Goal: Transaction & Acquisition: Book appointment/travel/reservation

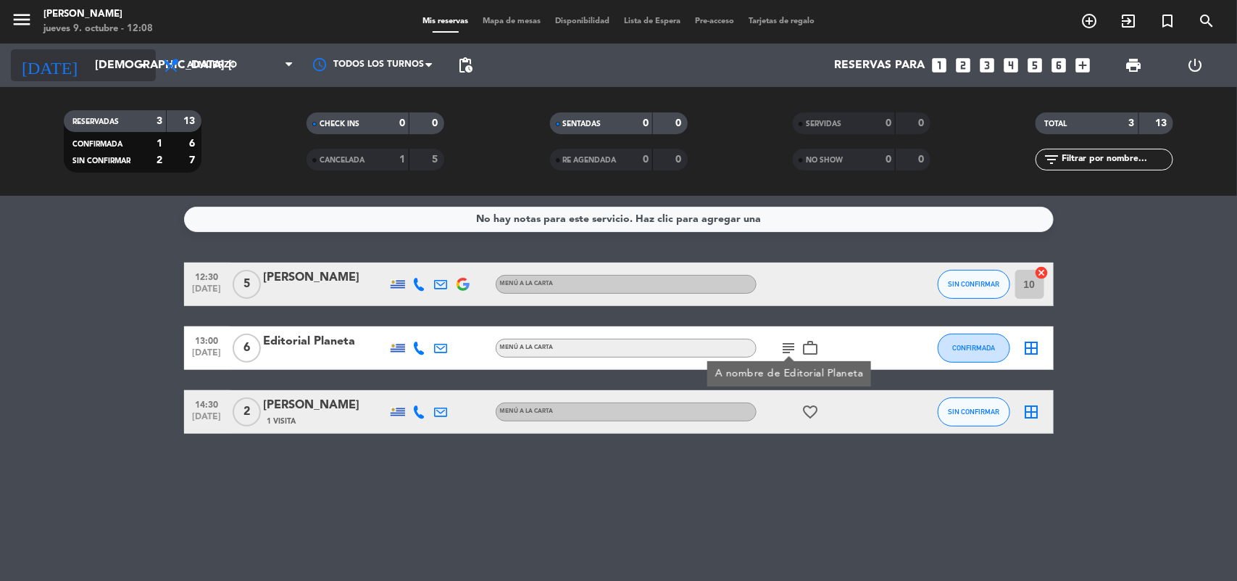
click at [143, 66] on icon "arrow_drop_down" at bounding box center [143, 65] width 17 height 17
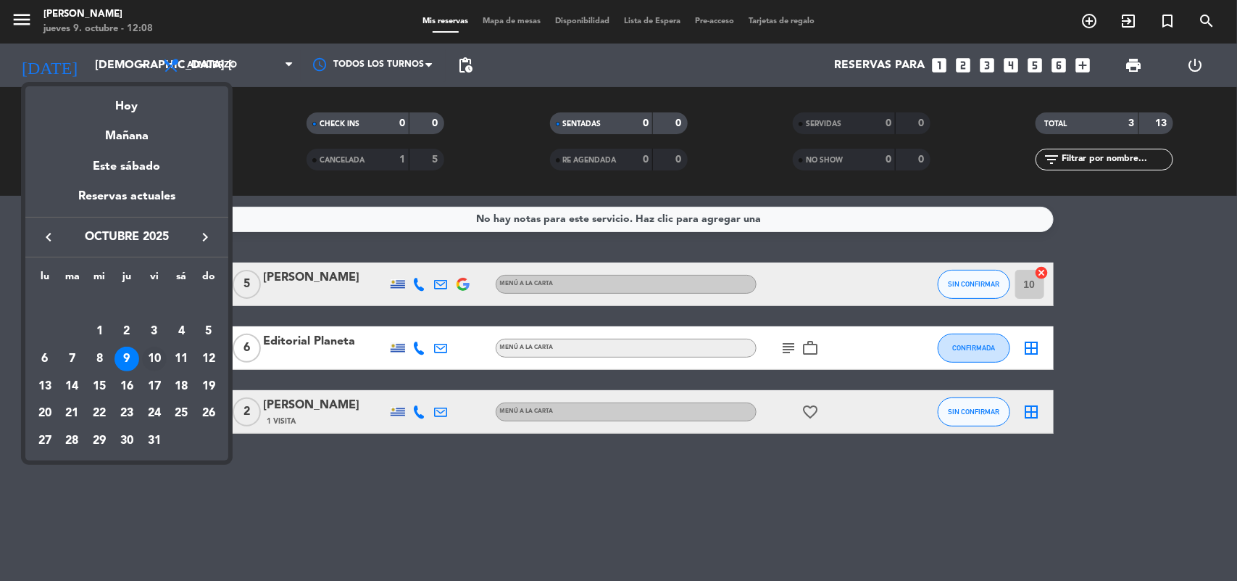
click at [162, 352] on div "10" at bounding box center [154, 358] width 25 height 25
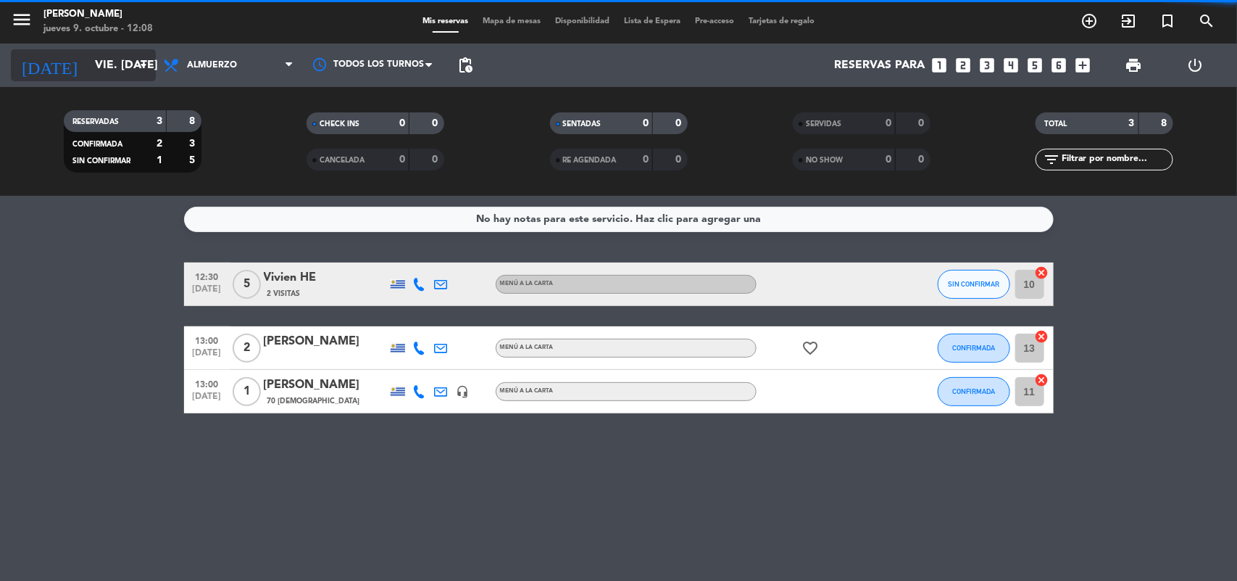
click at [120, 78] on input "vie. [DATE]" at bounding box center [164, 65] width 153 height 28
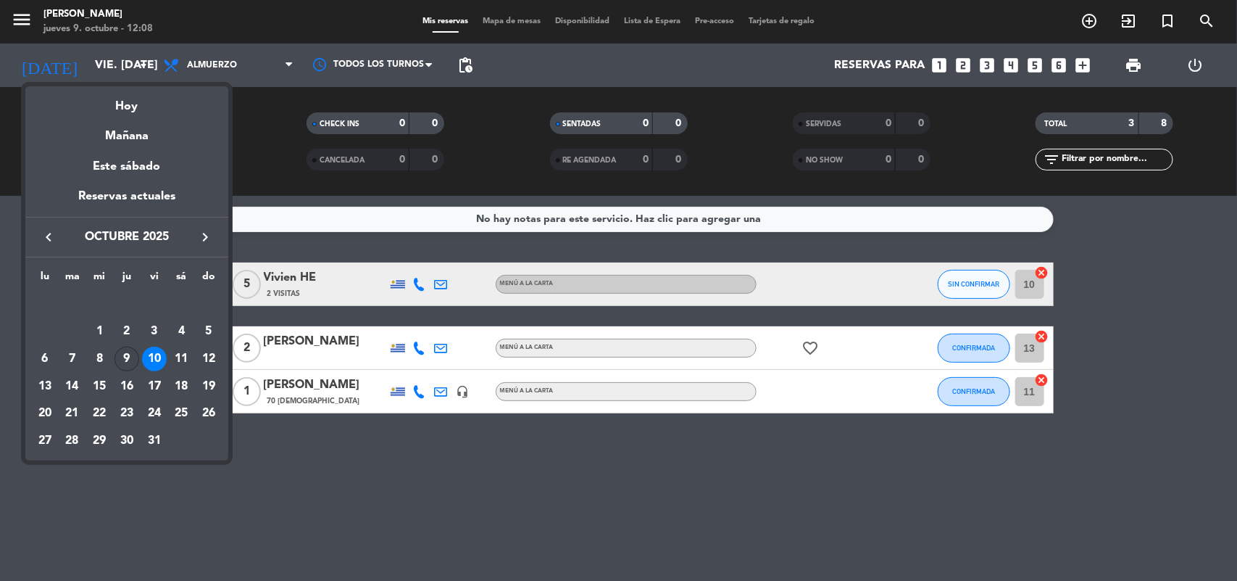
click at [131, 359] on div "9" at bounding box center [127, 358] width 25 height 25
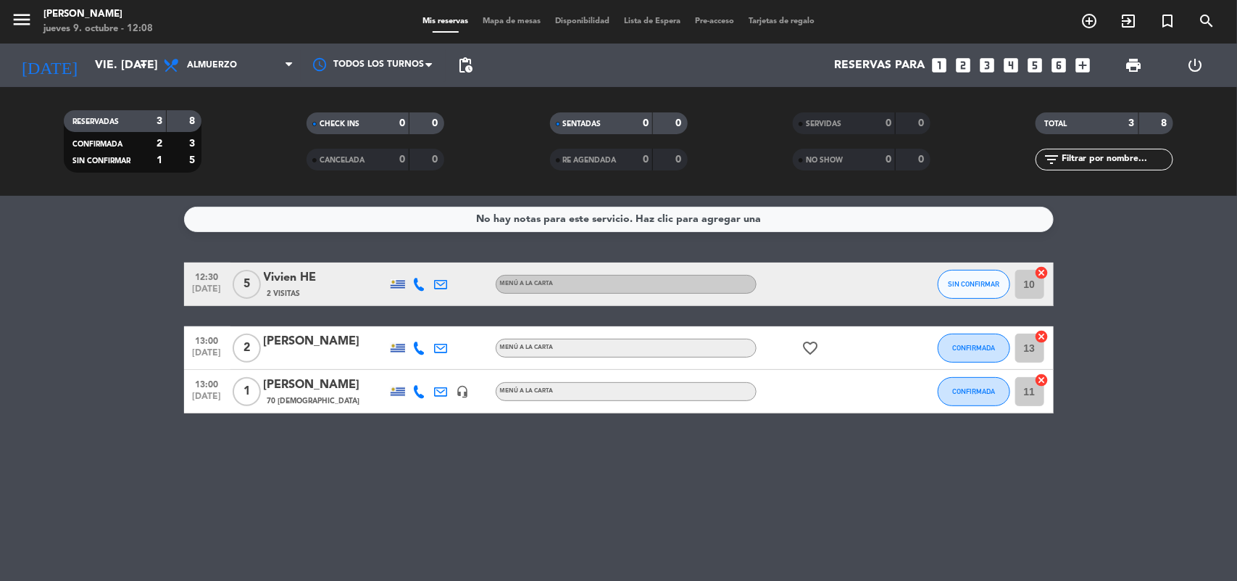
type input "[DEMOGRAPHIC_DATA] [DATE]"
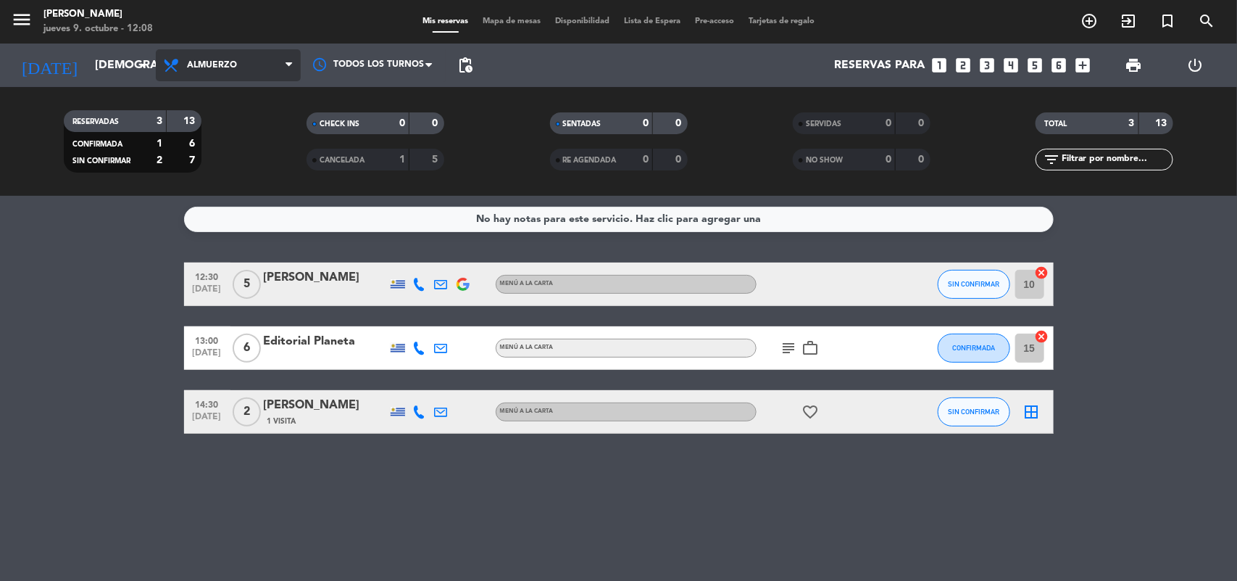
click at [286, 70] on icon at bounding box center [289, 65] width 7 height 12
click at [251, 168] on div "menu [PERSON_NAME] jueves 9. octubre - 12:08 Mis reservas Mapa de mesas Disponi…" at bounding box center [618, 98] width 1237 height 196
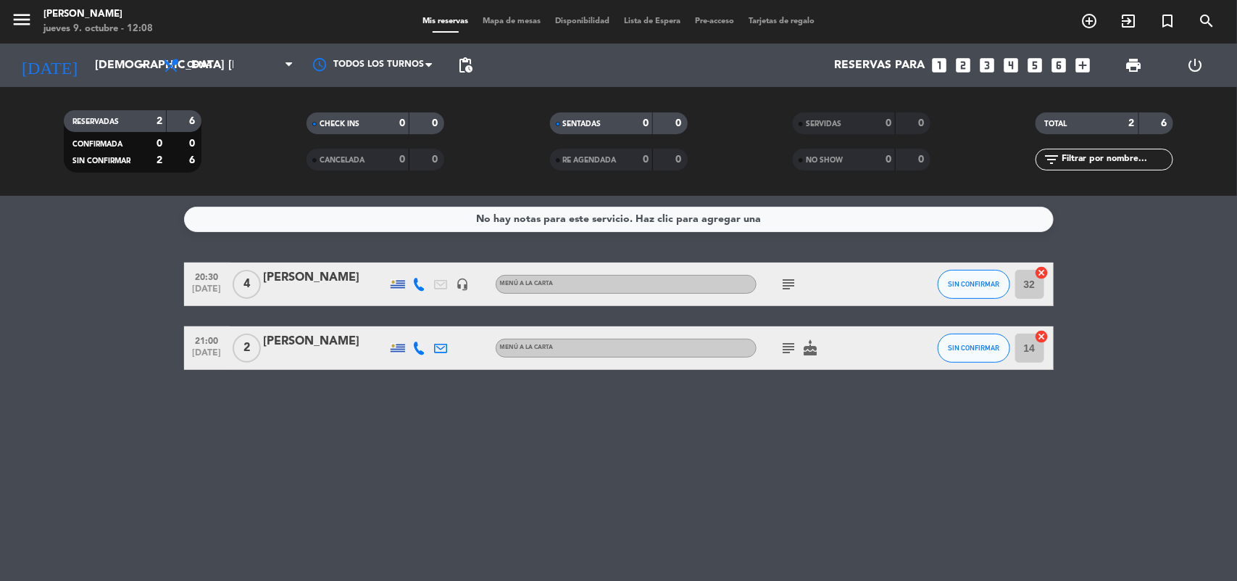
click at [961, 62] on icon "looks_two" at bounding box center [964, 65] width 19 height 19
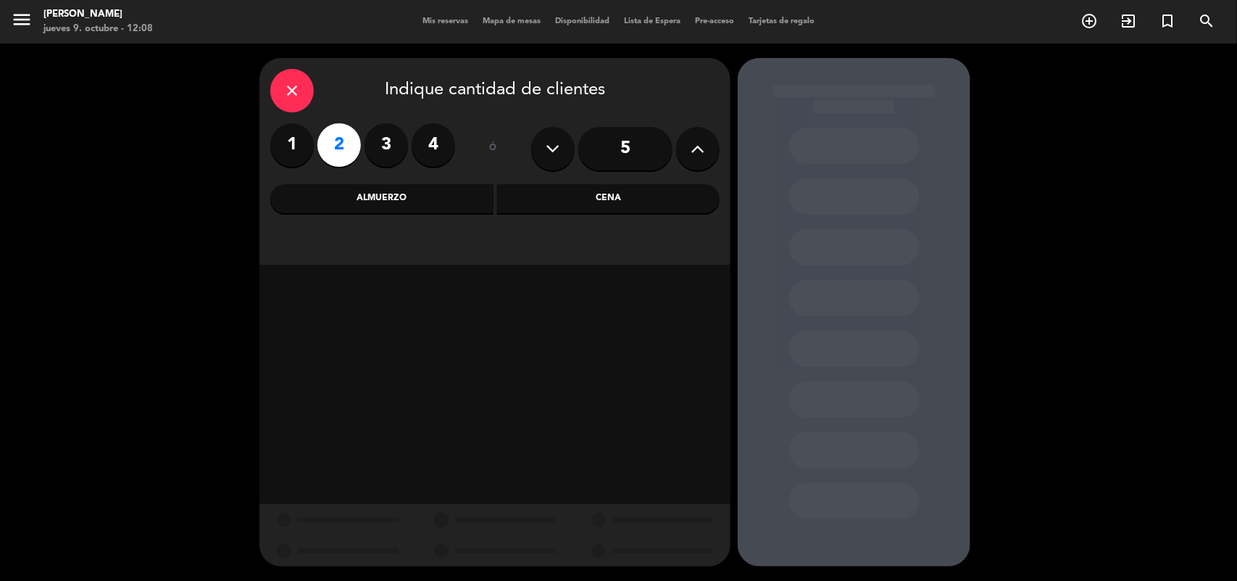
click at [618, 204] on div "Cena" at bounding box center [608, 198] width 223 height 29
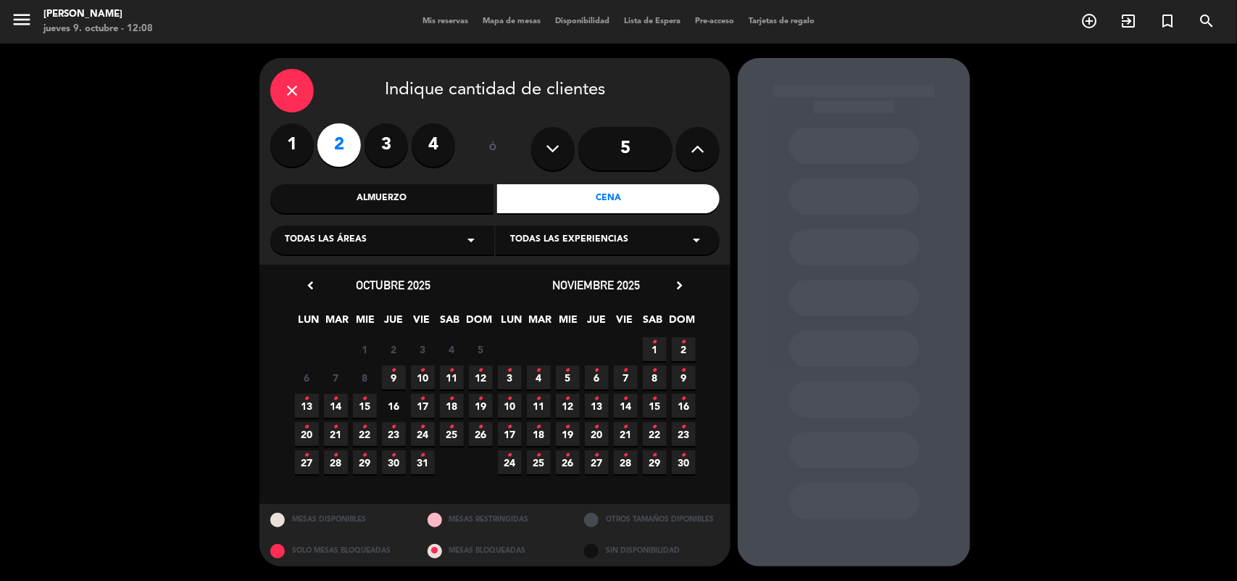
click at [400, 375] on span "9 •" at bounding box center [394, 377] width 24 height 24
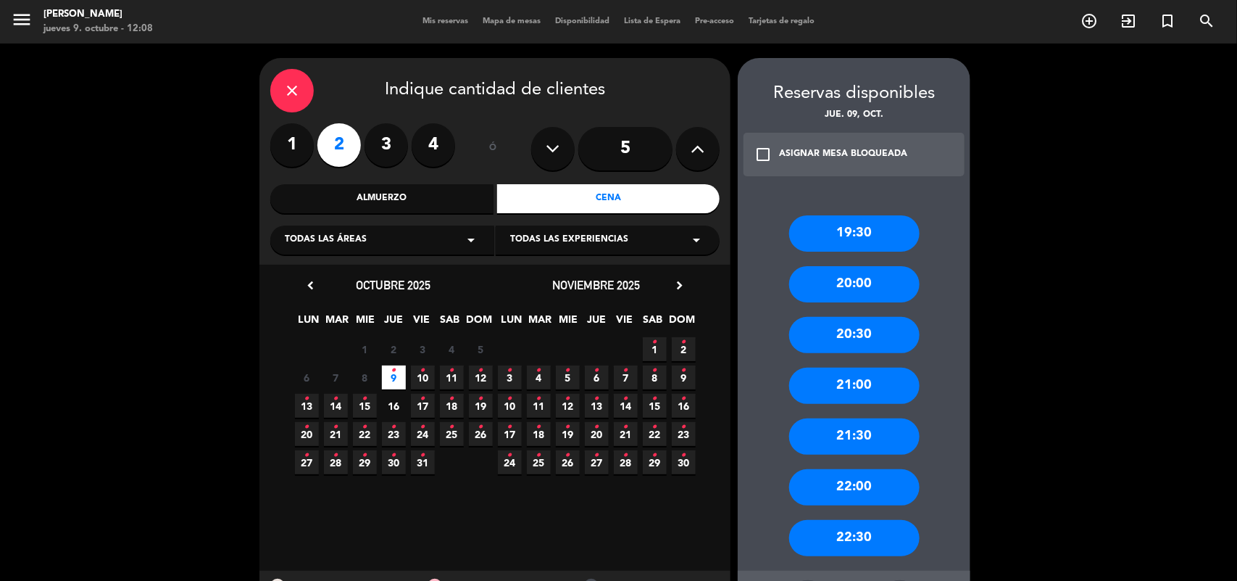
click at [881, 279] on div "20:00" at bounding box center [854, 284] width 130 height 36
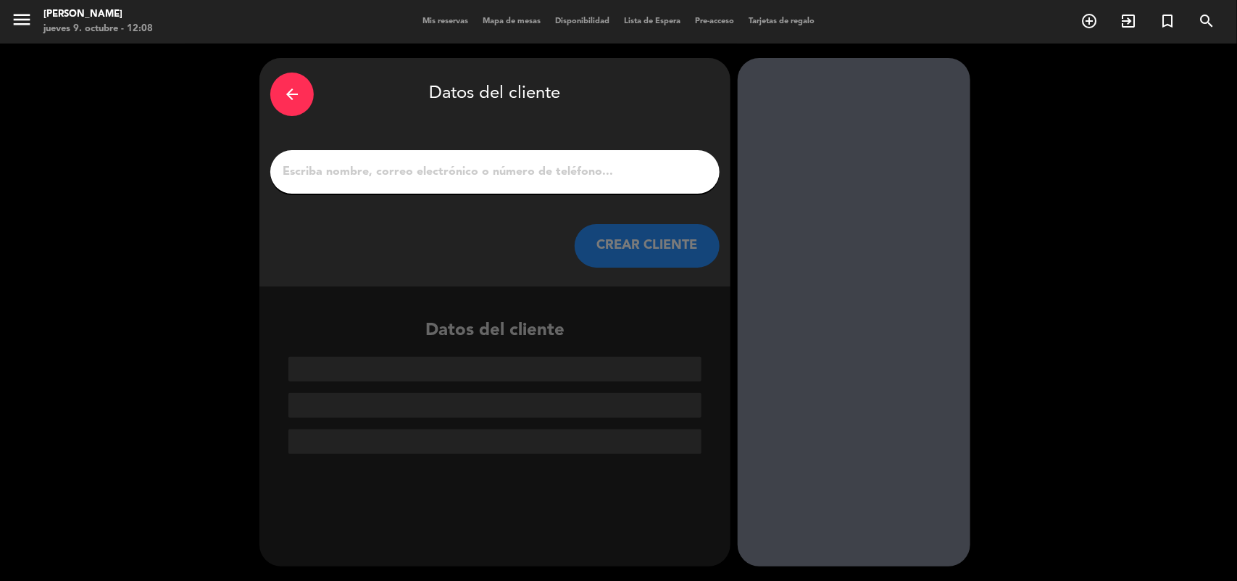
click at [504, 163] on input "1" at bounding box center [495, 172] width 428 height 20
click at [571, 170] on input "1" at bounding box center [495, 172] width 428 height 20
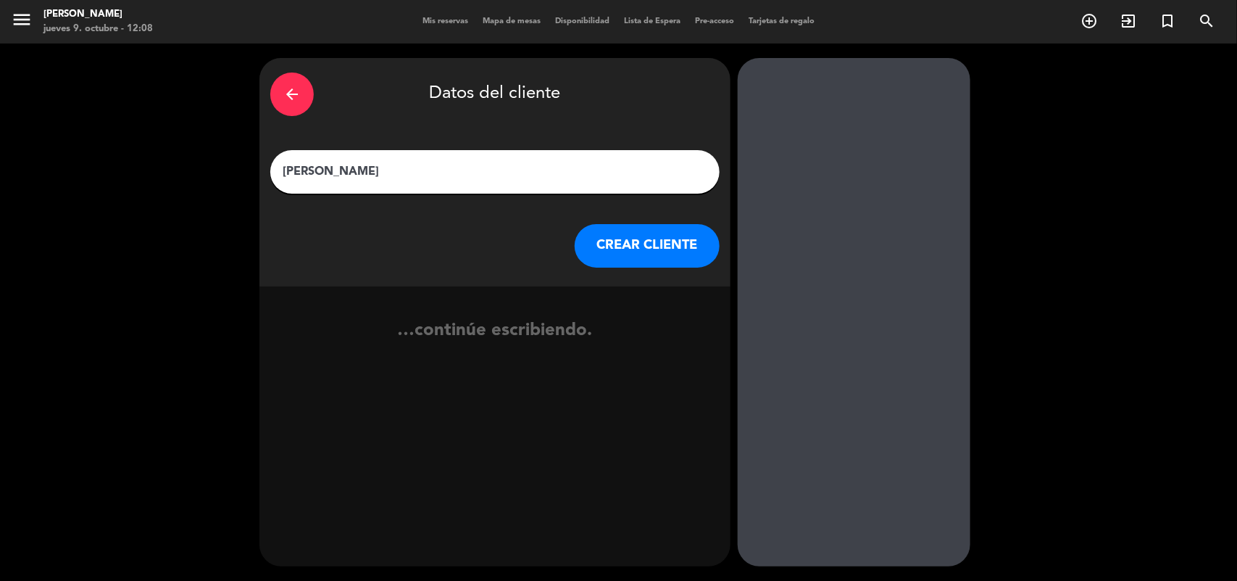
type input "[PERSON_NAME]"
click at [624, 241] on button "CREAR CLIENTE" at bounding box center [647, 245] width 145 height 43
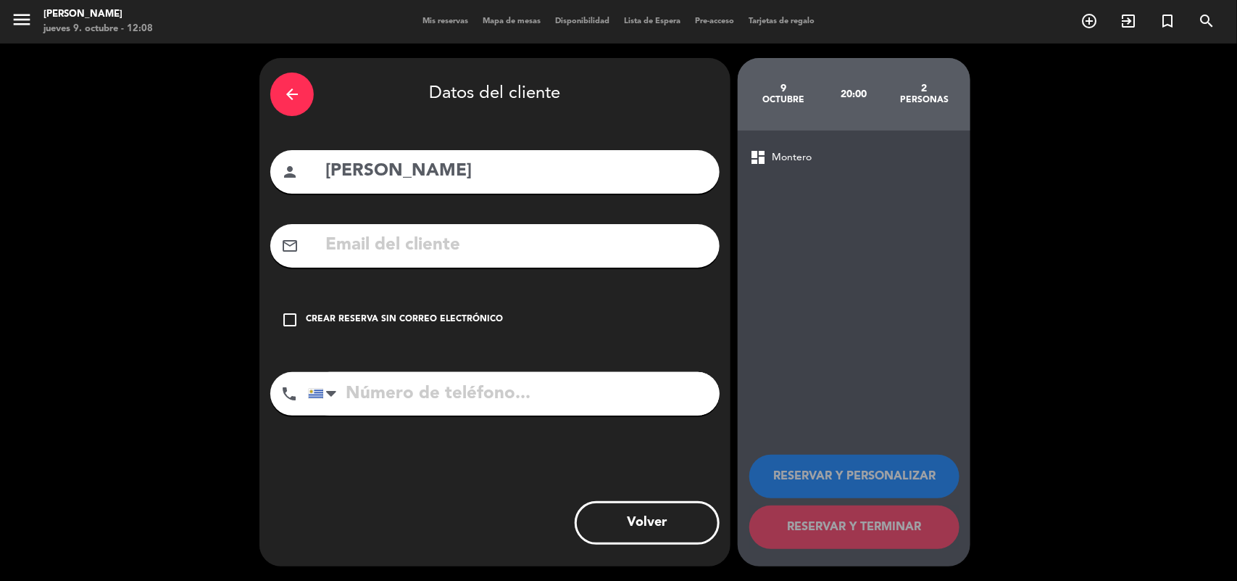
click at [295, 314] on icon "check_box_outline_blank" at bounding box center [289, 319] width 17 height 17
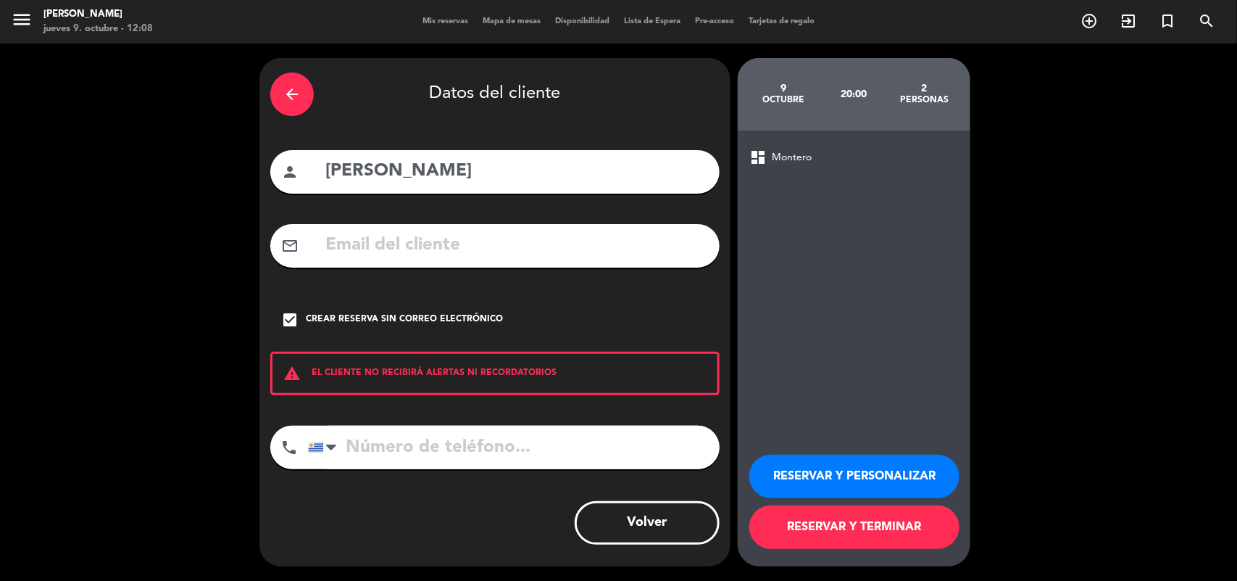
click at [359, 441] on input "tel" at bounding box center [514, 446] width 412 height 43
type input "091447541"
click at [865, 469] on button "RESERVAR Y PERSONALIZAR" at bounding box center [854, 475] width 210 height 43
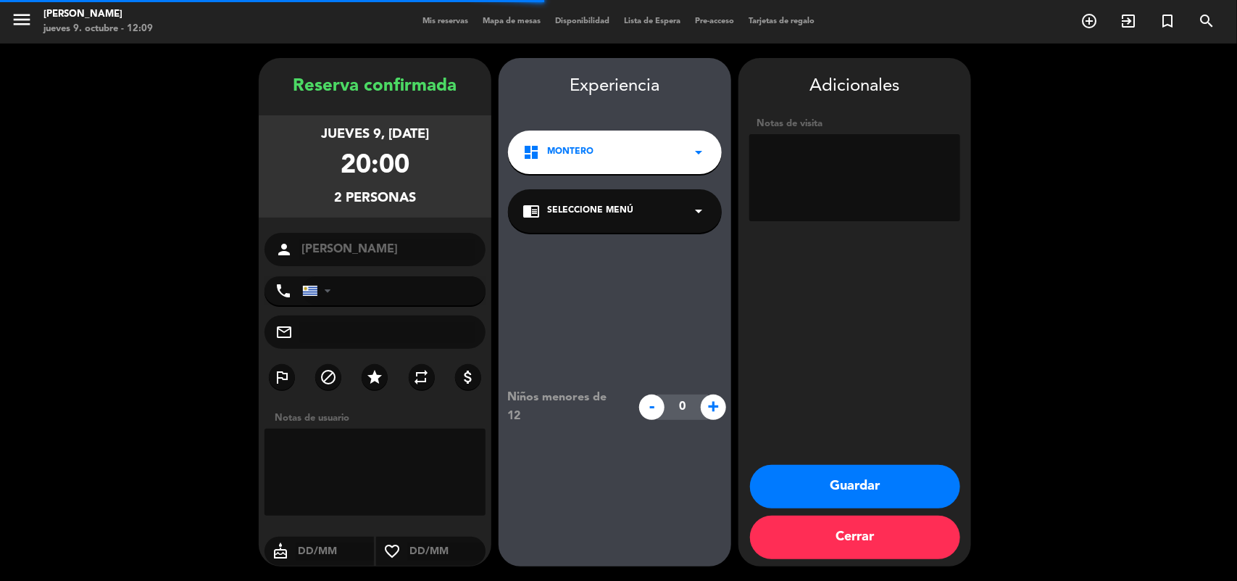
type input "[PHONE_NUMBER]"
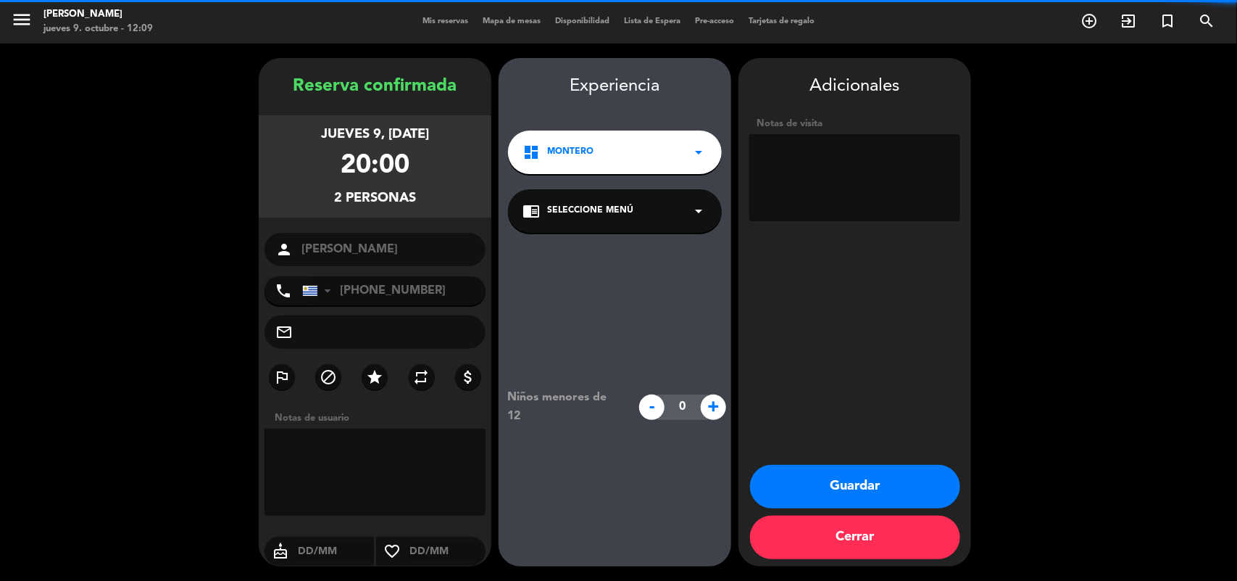
click at [693, 204] on icon "arrow_drop_down" at bounding box center [698, 210] width 17 height 17
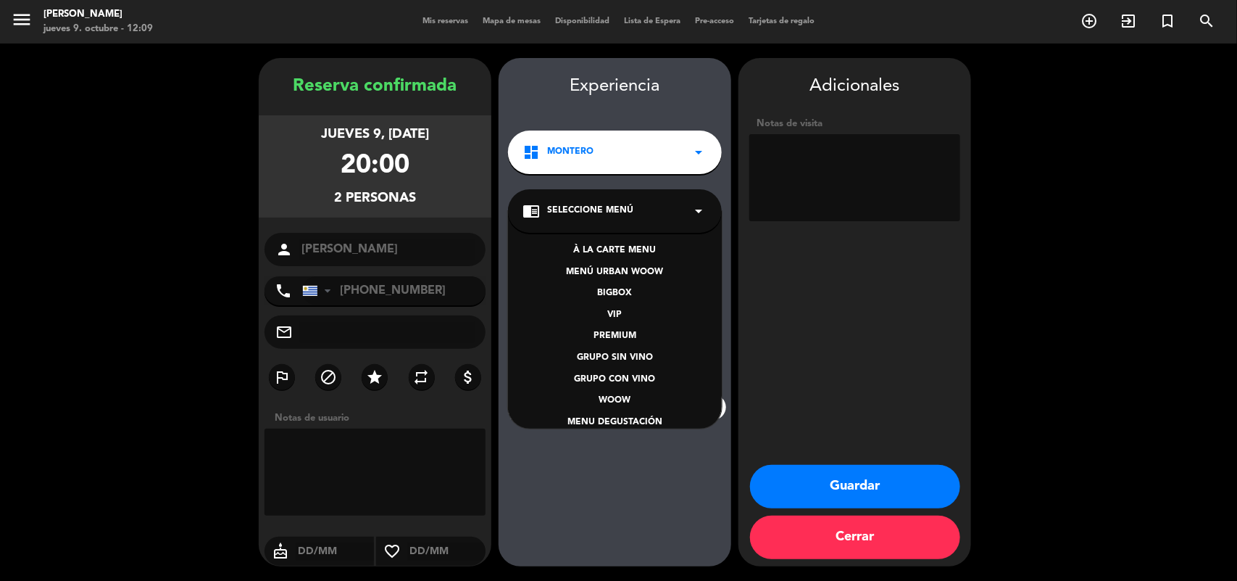
click at [631, 291] on div "BIGBOX" at bounding box center [615, 293] width 185 height 14
click at [631, 291] on div "Niños menores de 12 - 0 +" at bounding box center [615, 407] width 233 height 348
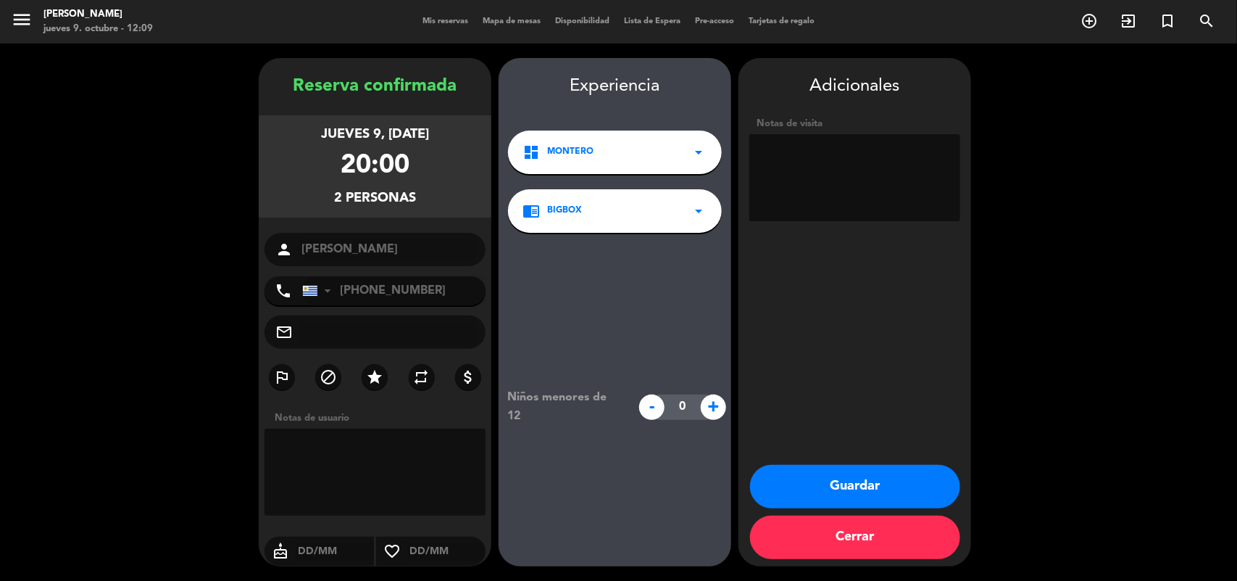
click at [821, 172] on textarea at bounding box center [854, 177] width 211 height 87
click at [844, 149] on textarea at bounding box center [854, 177] width 211 height 87
type textarea "8SUIMEST///"
